Goal: Understand process/instructions: Learn how to perform a task or action

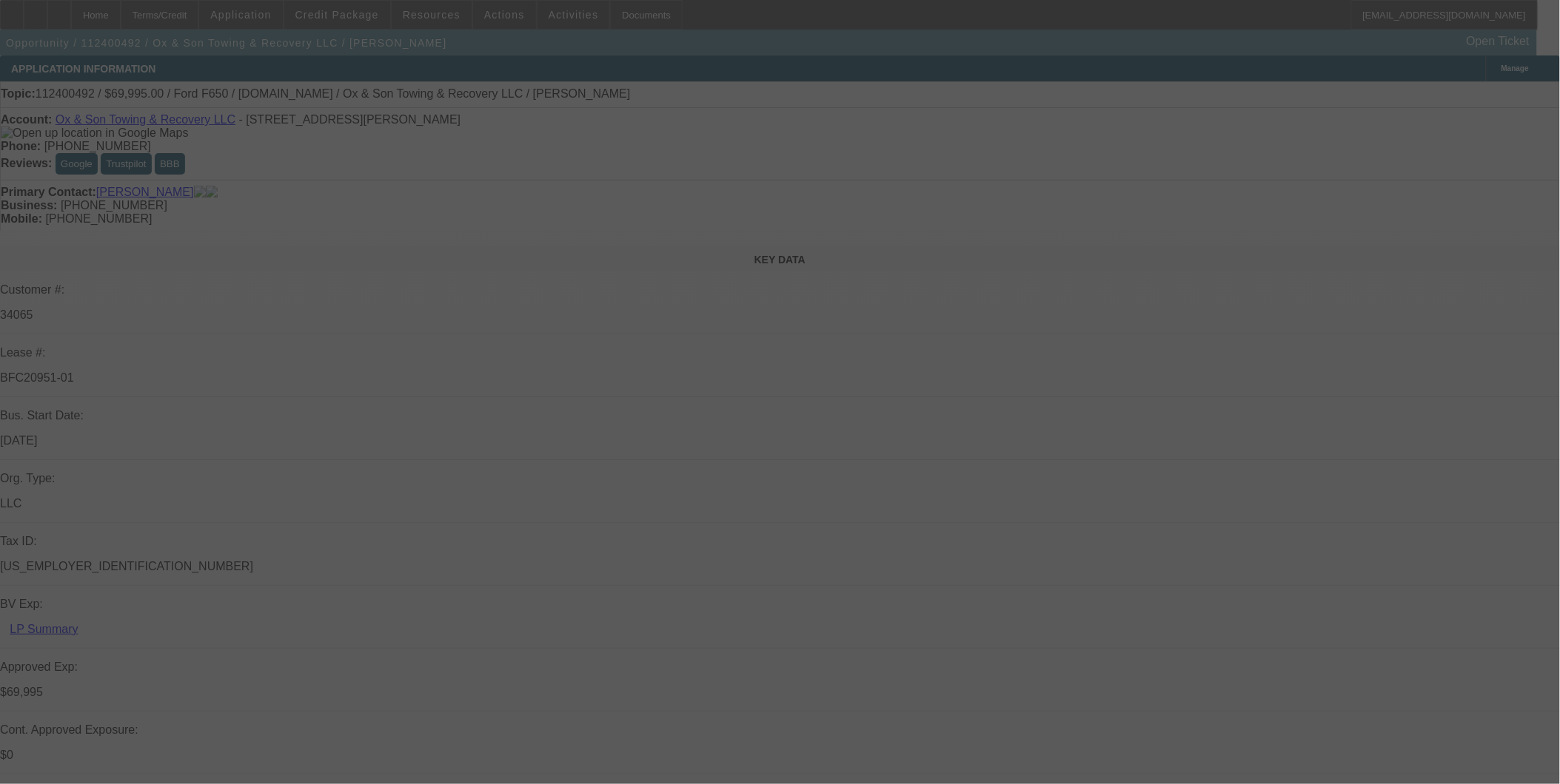
select select "0"
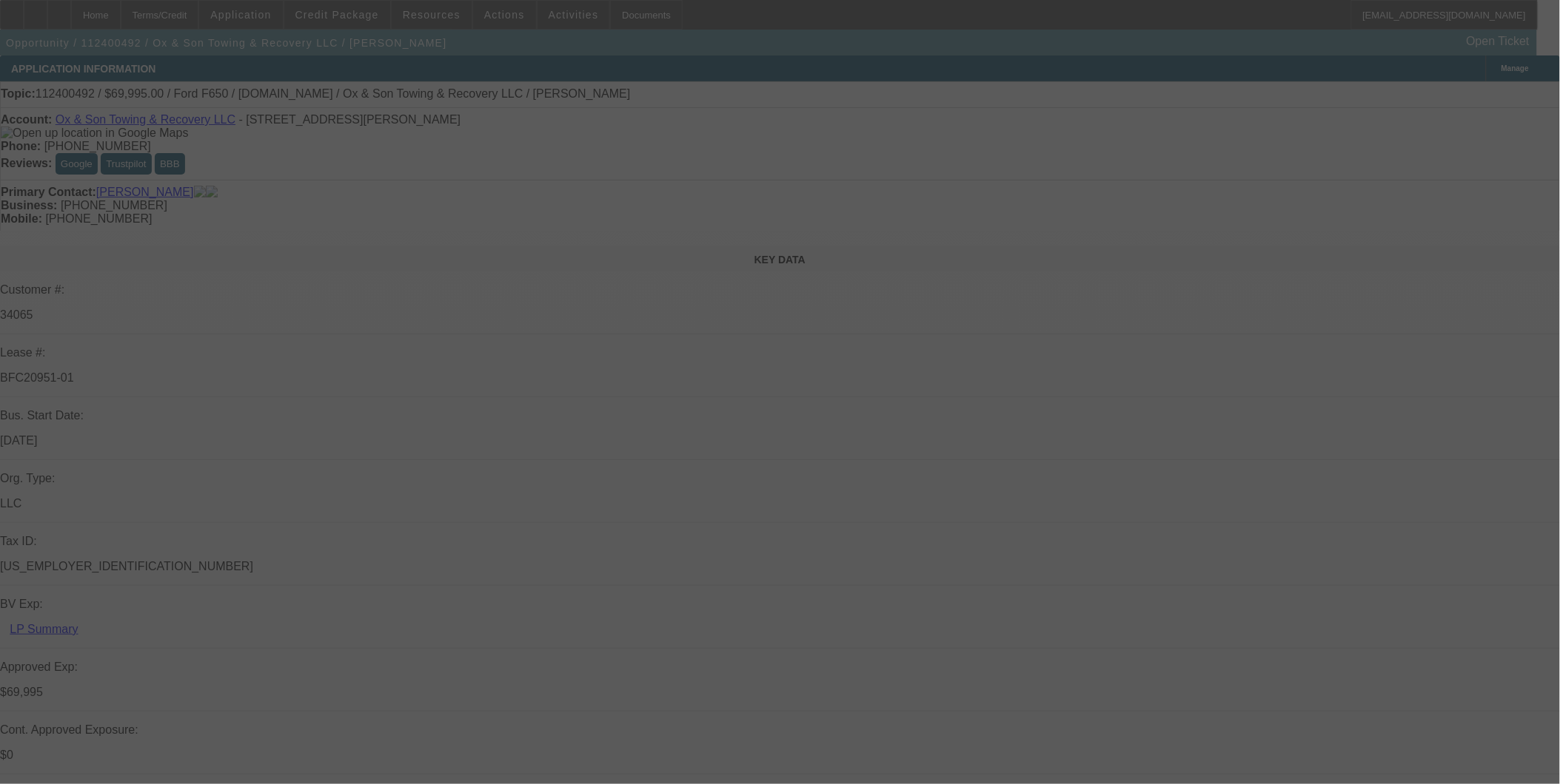
select select "0"
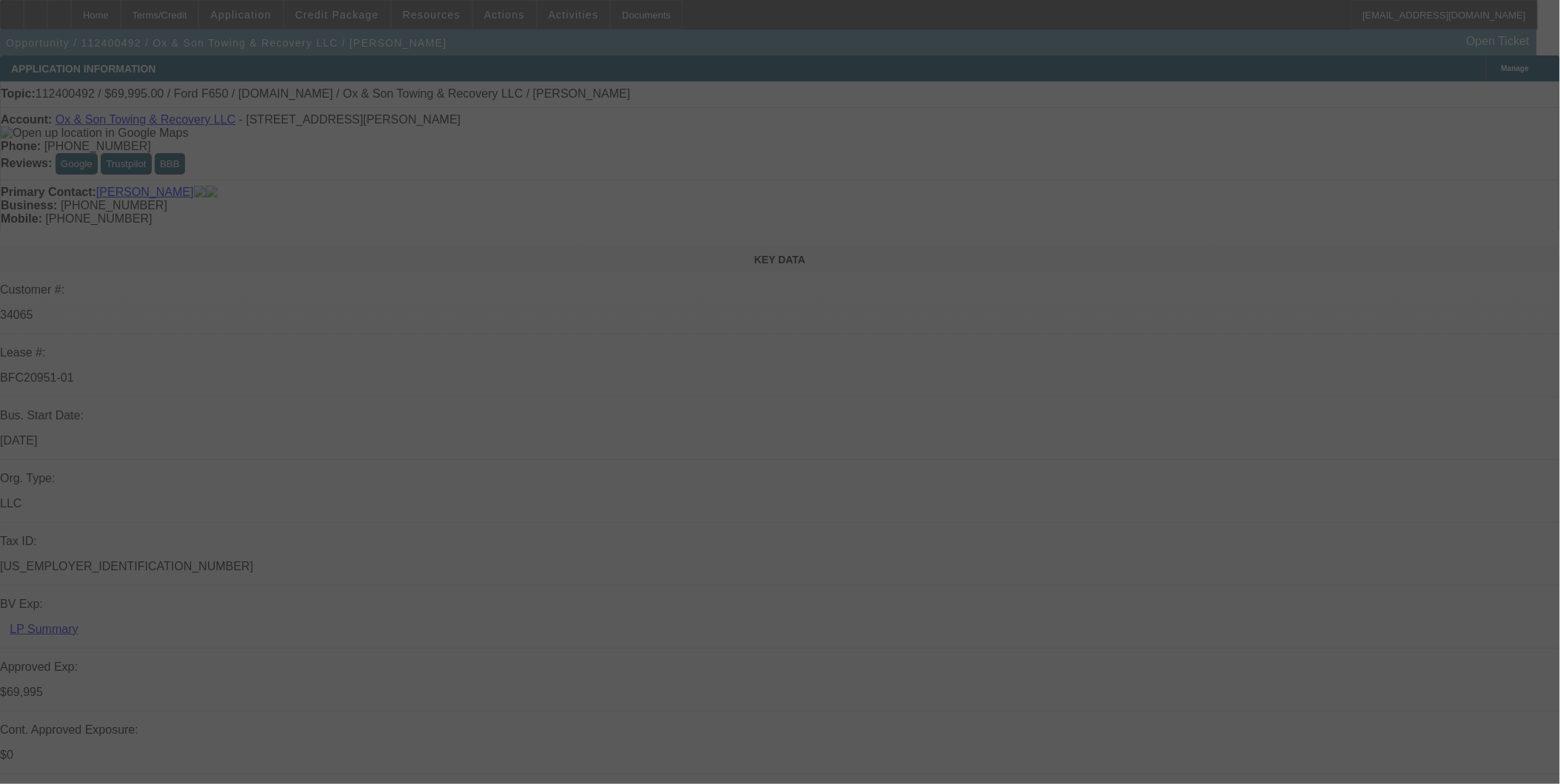
select select "0"
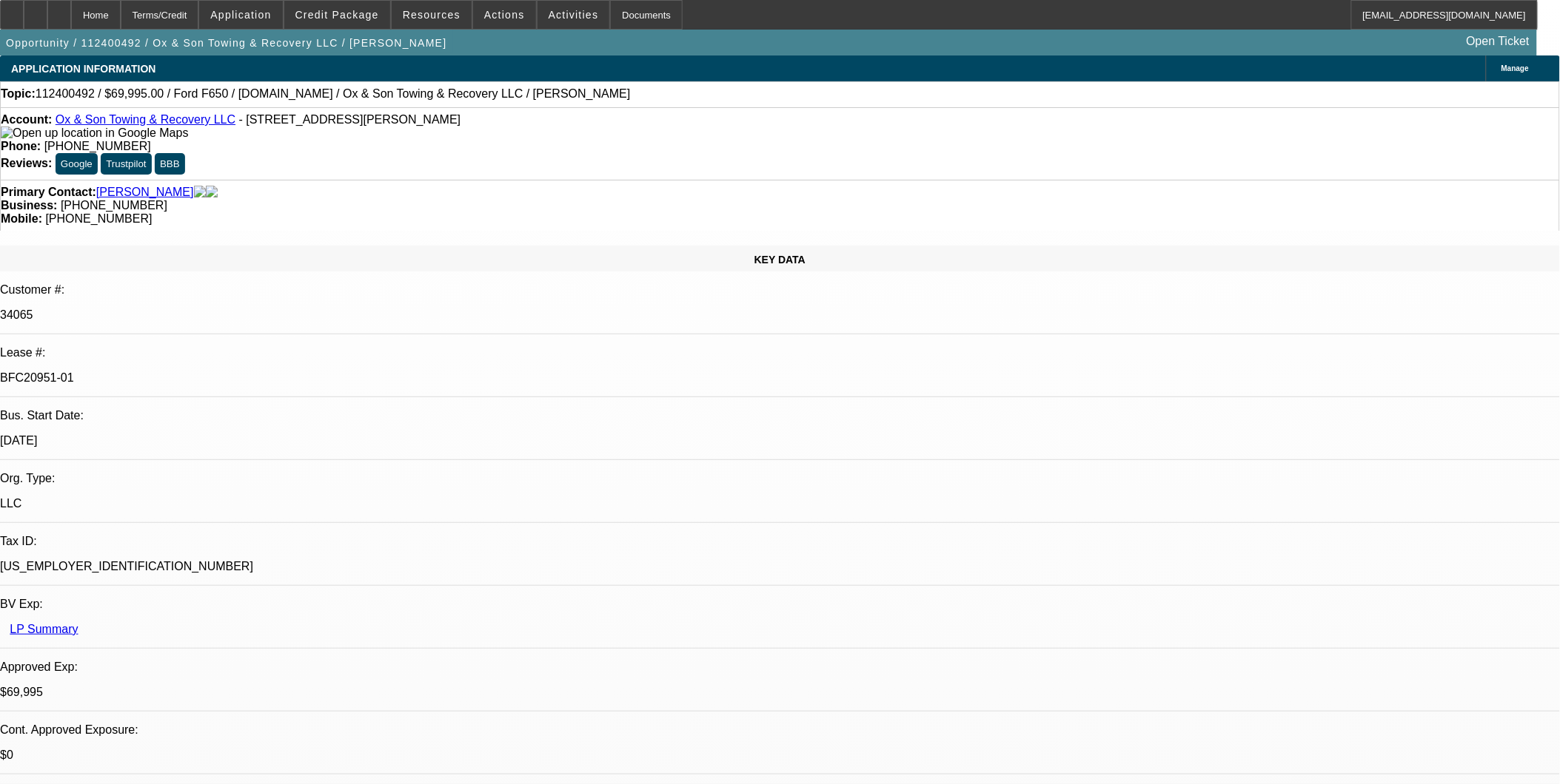
select select "1"
select select "3"
select select "6"
select select "1"
select select "3"
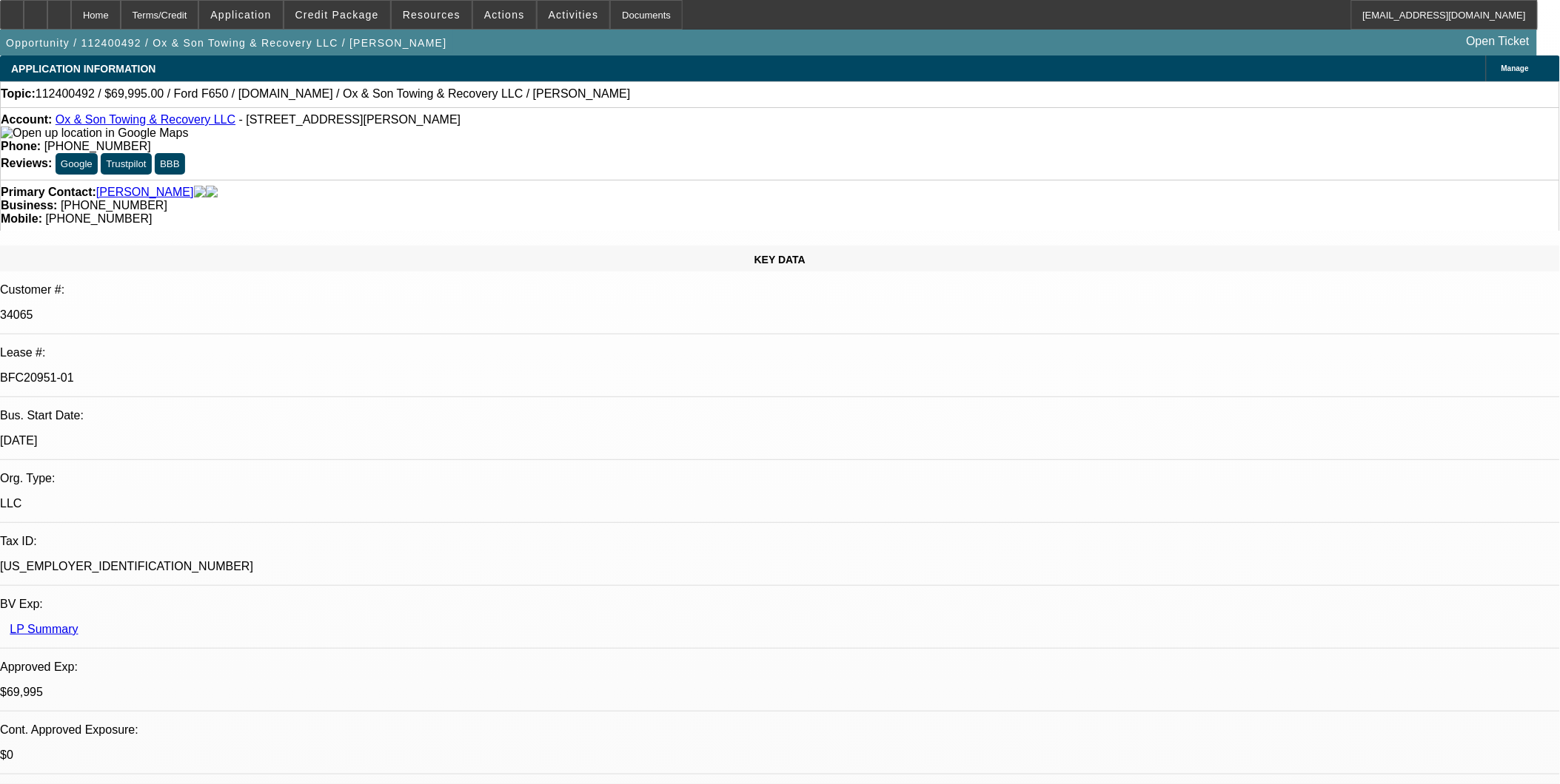
select select "6"
select select "1"
select select "3"
select select "6"
select select "1"
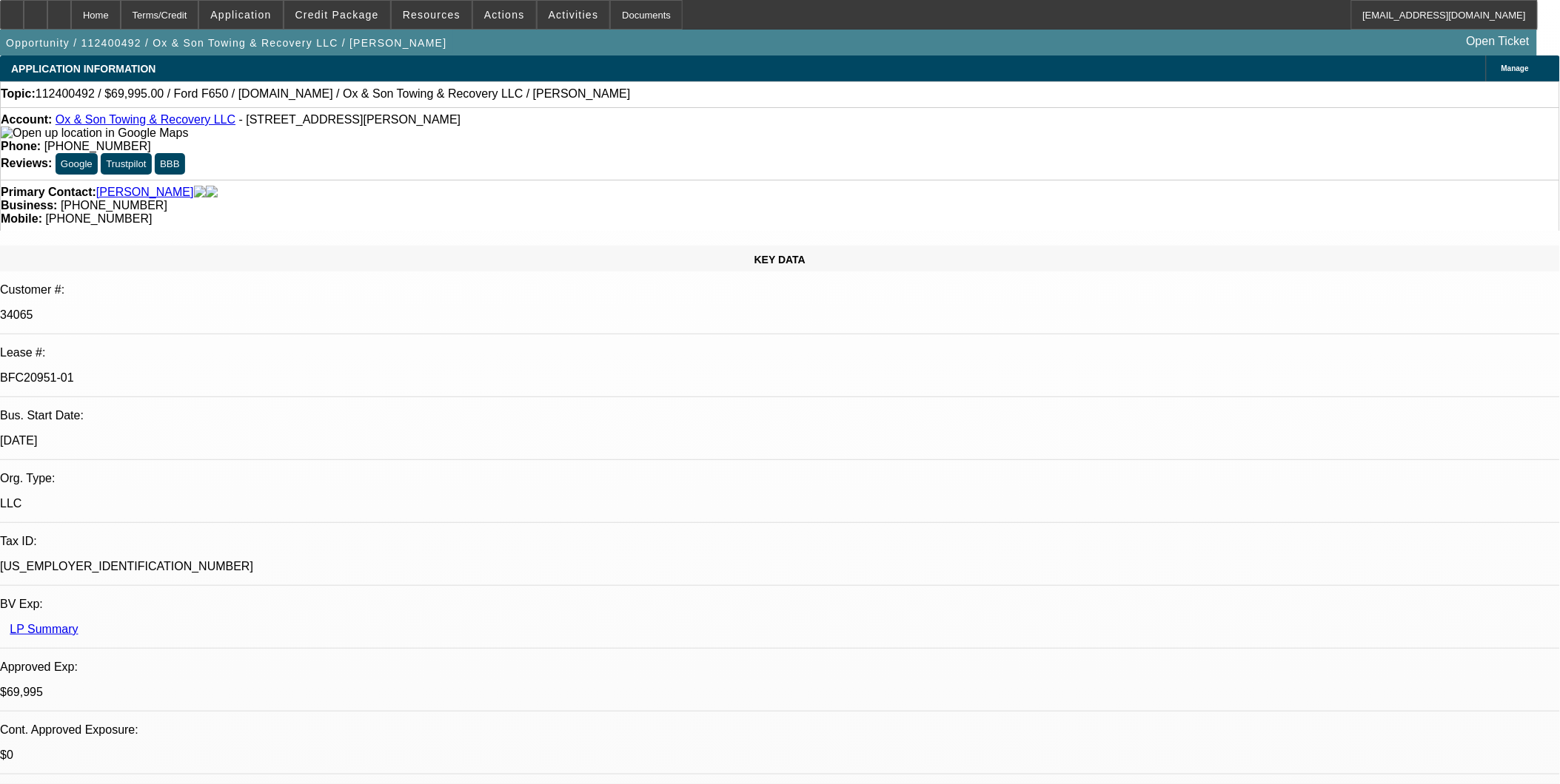
select select "3"
select select "6"
